Goal: Task Accomplishment & Management: Manage account settings

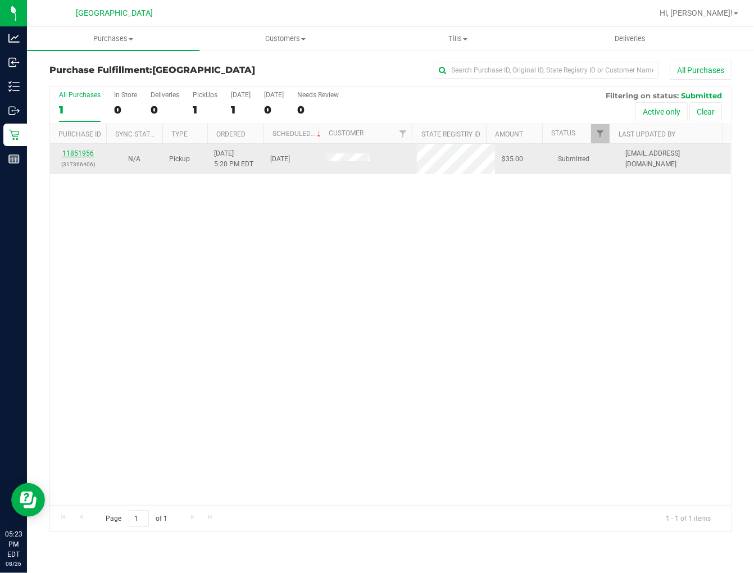
click at [84, 153] on link "11851956" at bounding box center [77, 153] width 31 height 8
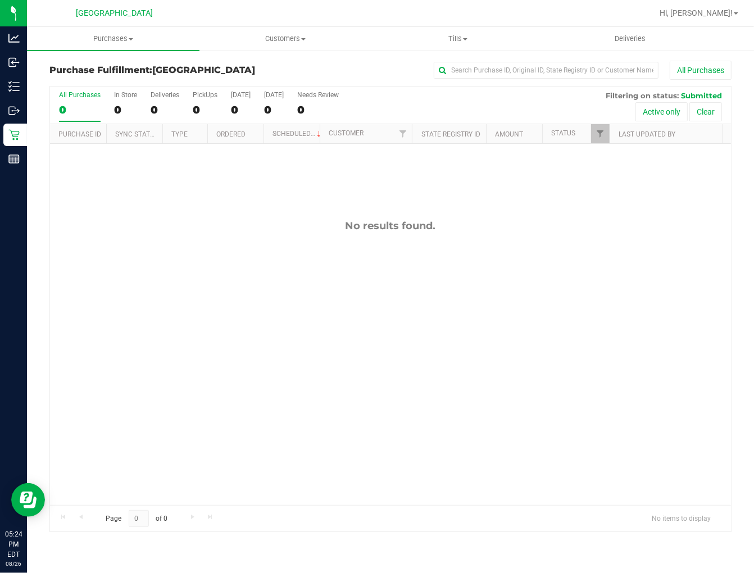
click at [424, 362] on div "No results found." at bounding box center [390, 362] width 681 height 437
click at [718, 10] on span "Hi, Jon!" at bounding box center [696, 12] width 73 height 9
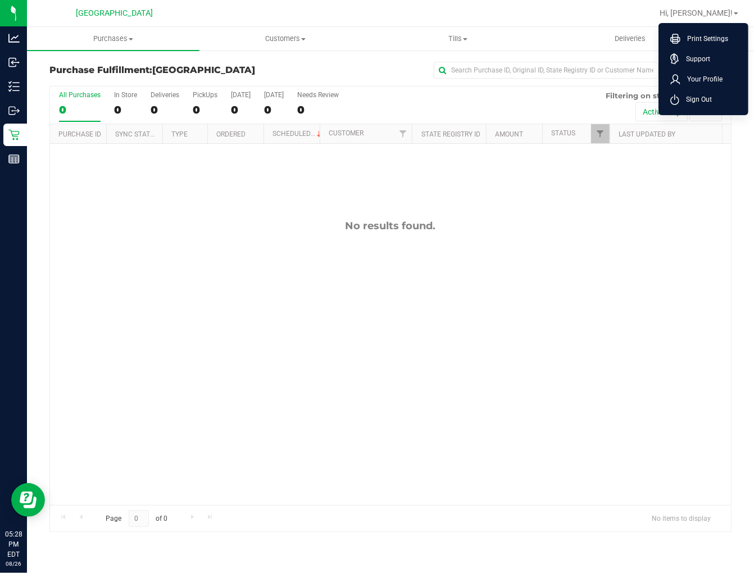
click at [700, 98] on span "Sign Out" at bounding box center [695, 99] width 33 height 11
